Goal: Transaction & Acquisition: Book appointment/travel/reservation

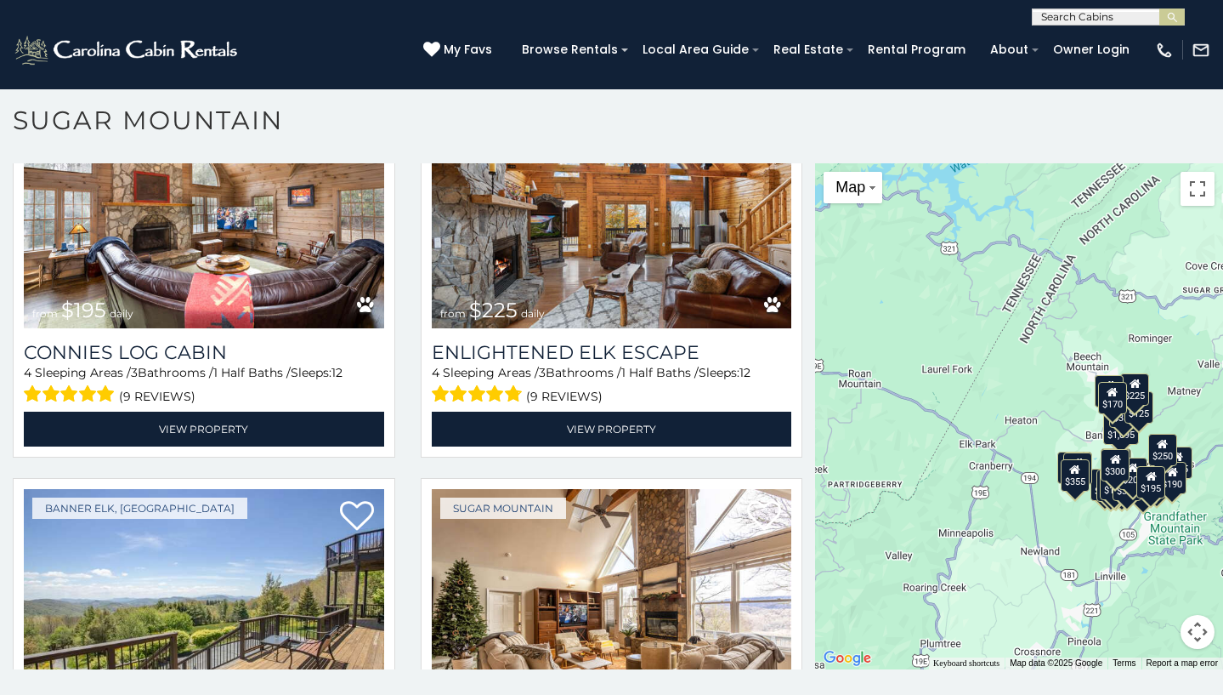
scroll to position [4683, 0]
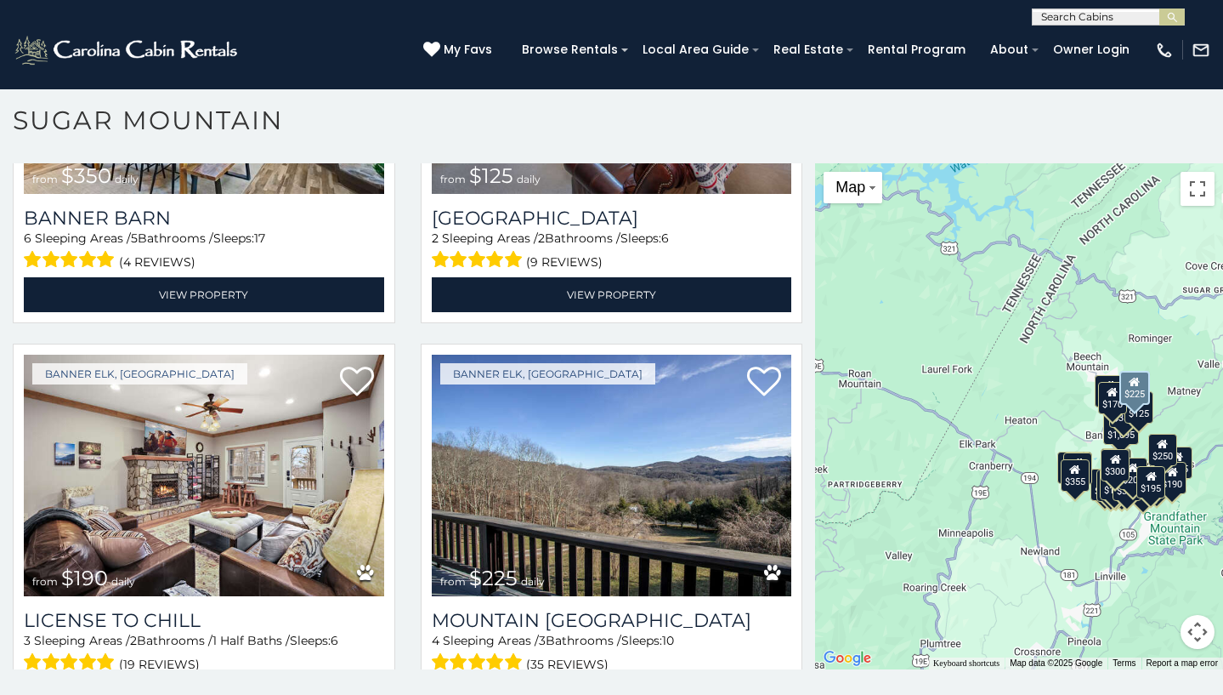
click at [526, 561] on span "from $225 daily" at bounding box center [493, 578] width 122 height 34
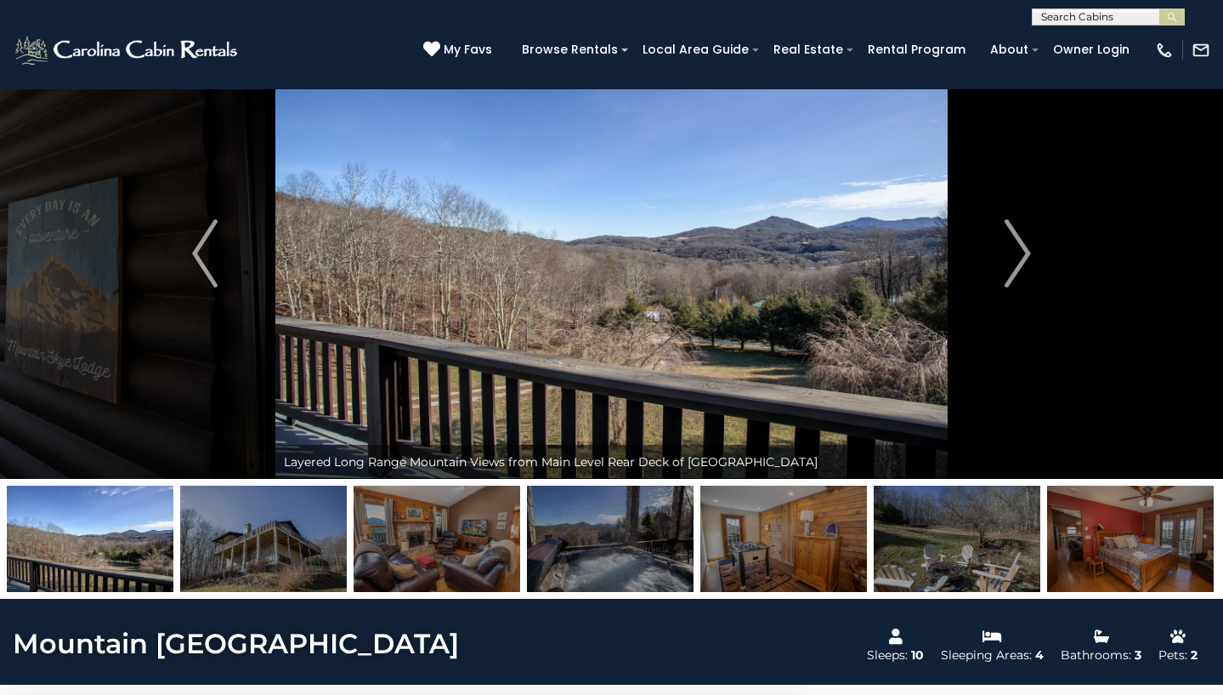
scroll to position [63, 0]
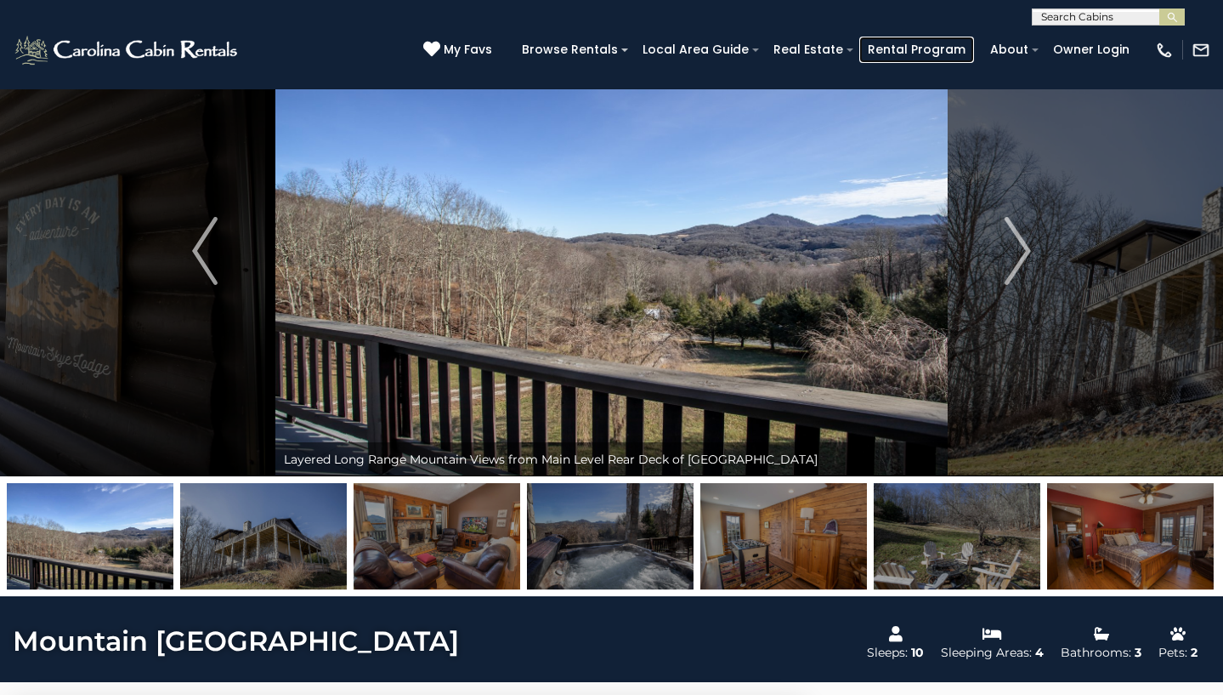
click at [953, 39] on link "Rental Program" at bounding box center [916, 50] width 115 height 26
